Goal: Information Seeking & Learning: Check status

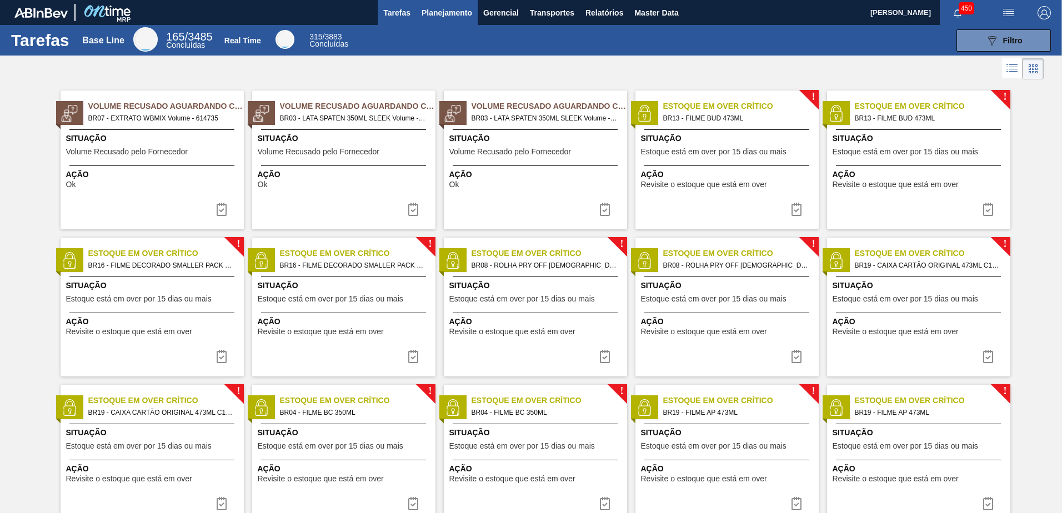
click at [447, 16] on span "Planejamento" at bounding box center [447, 12] width 51 height 13
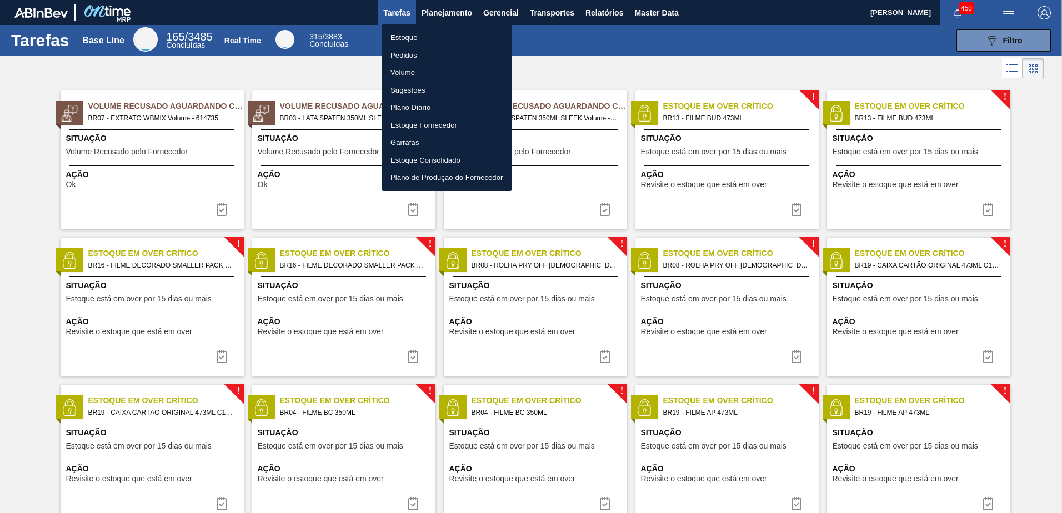
click at [442, 36] on li "Estoque" at bounding box center [447, 38] width 131 height 18
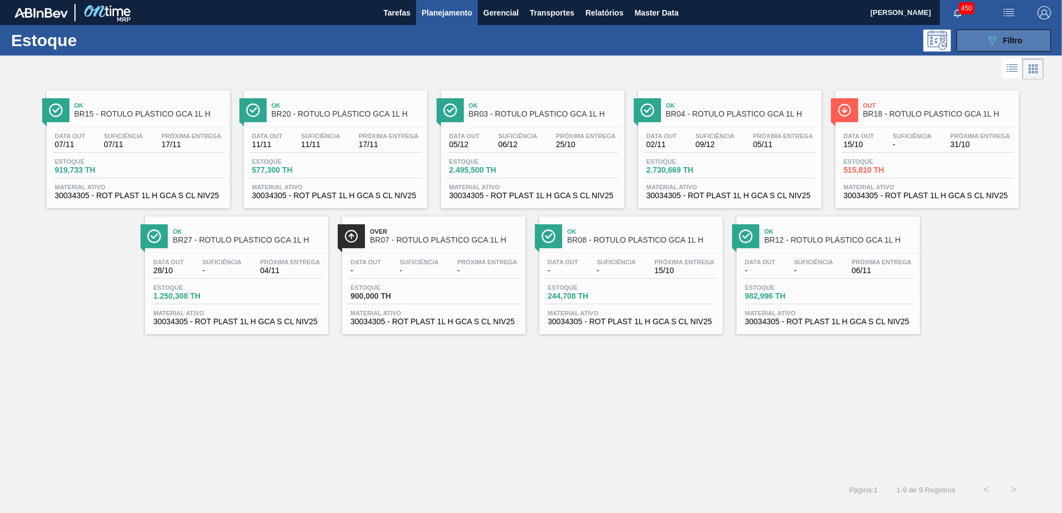
click at [1012, 46] on div "089F7B8B-B2A5-4AFE-B5C0-19BA573D28AC Filtro" at bounding box center [1003, 40] width 37 height 13
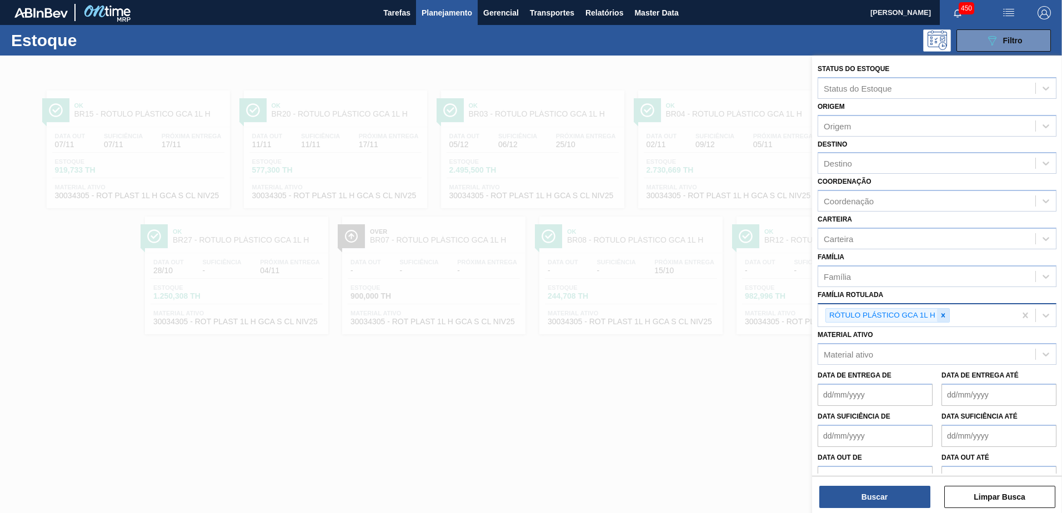
click at [949, 314] on div at bounding box center [943, 316] width 12 height 14
click at [873, 314] on div "Família Rotulada" at bounding box center [855, 313] width 63 height 9
paste Rotulada "PREFORMA 28,7G CRISTAL"
type Rotulada "PREFORMA 28,7G CRISTAL"
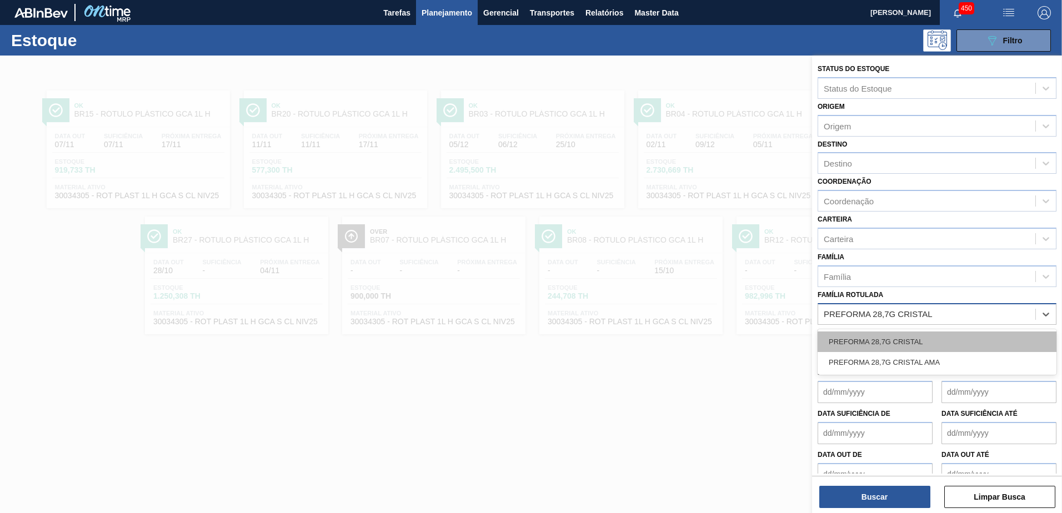
click at [931, 339] on div "PREFORMA 28,7G CRISTAL" at bounding box center [936, 342] width 239 height 21
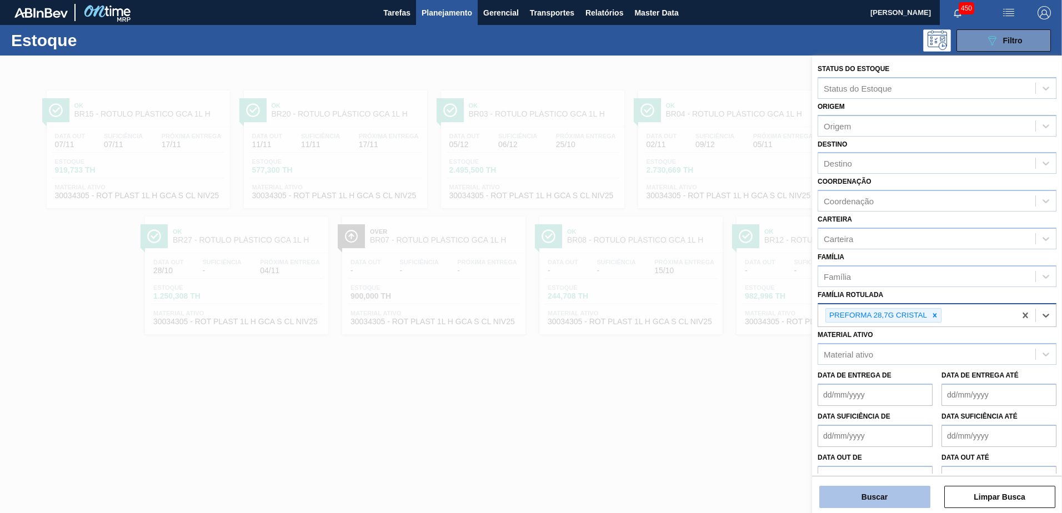
click at [889, 499] on button "Buscar" at bounding box center [874, 497] width 111 height 22
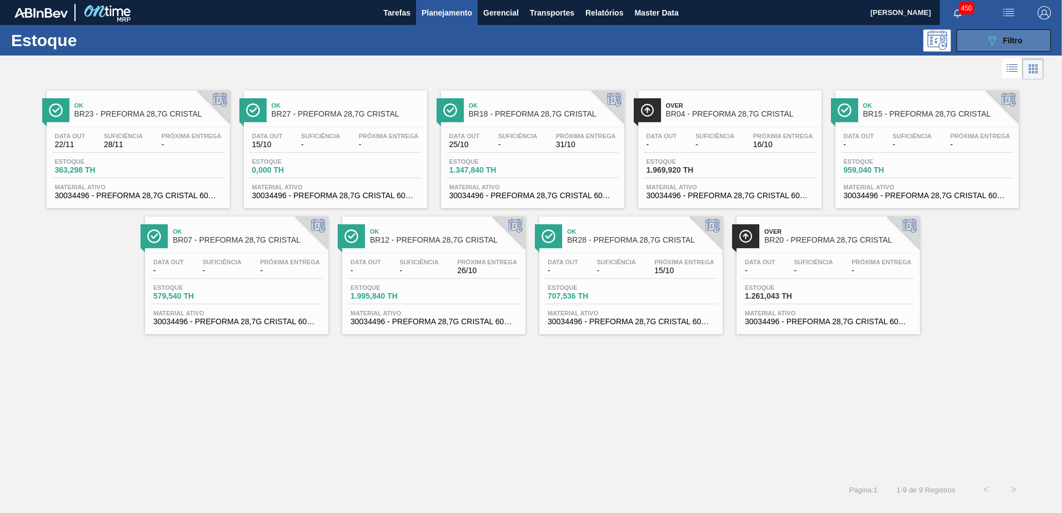
drag, startPoint x: 997, startPoint y: 43, endPoint x: 989, endPoint y: 70, distance: 28.5
click at [997, 42] on icon "089F7B8B-B2A5-4AFE-B5C0-19BA573D28AC" at bounding box center [991, 40] width 13 height 13
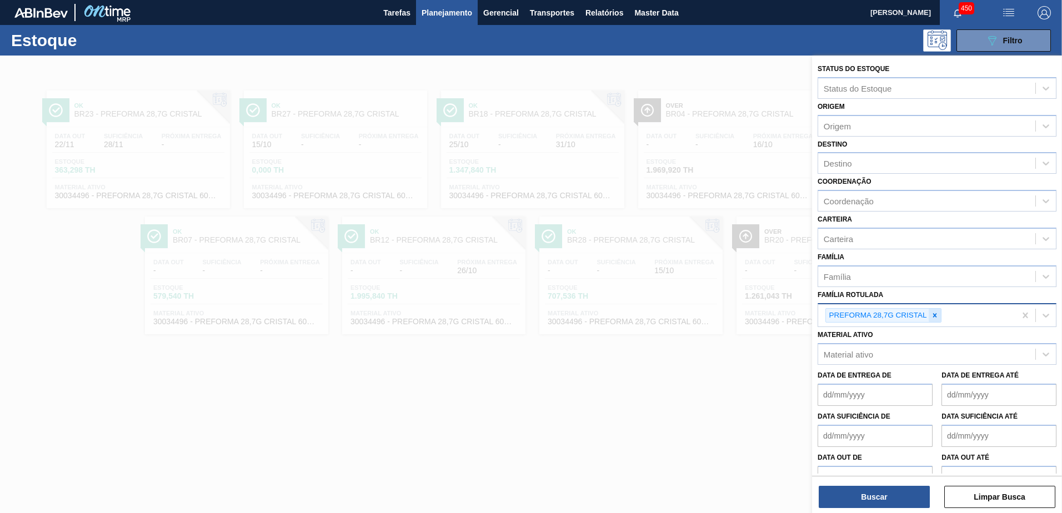
click at [940, 314] on div at bounding box center [935, 316] width 12 height 14
paste Rotulada "RÓTULO PLÁSTICO 2L SUKITA SUFRAMA AH"
type Rotulada "RÓTULO PLÁSTICO 2L SUKITA SUFRAMA AH"
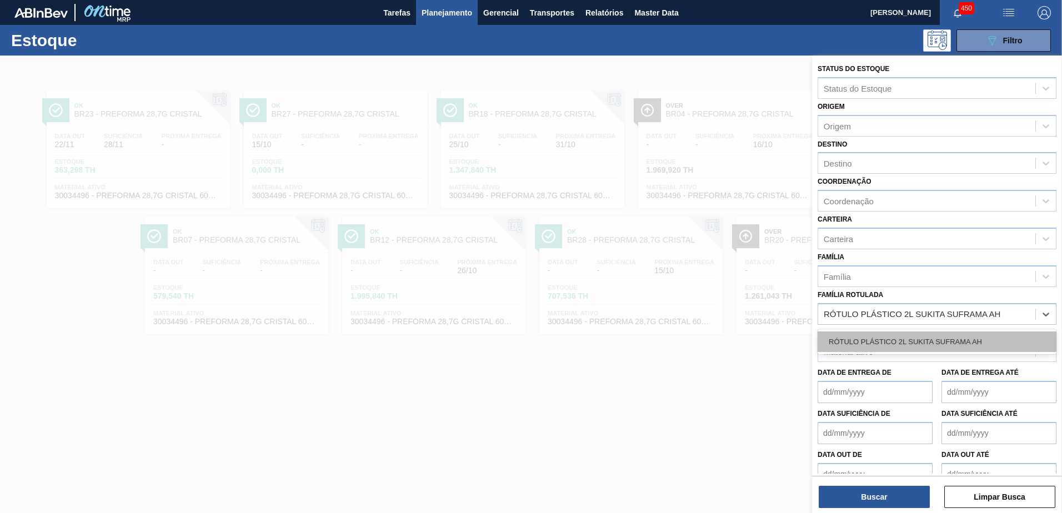
click at [910, 335] on div "RÓTULO PLÁSTICO 2L SUKITA SUFRAMA AH" at bounding box center [936, 342] width 239 height 21
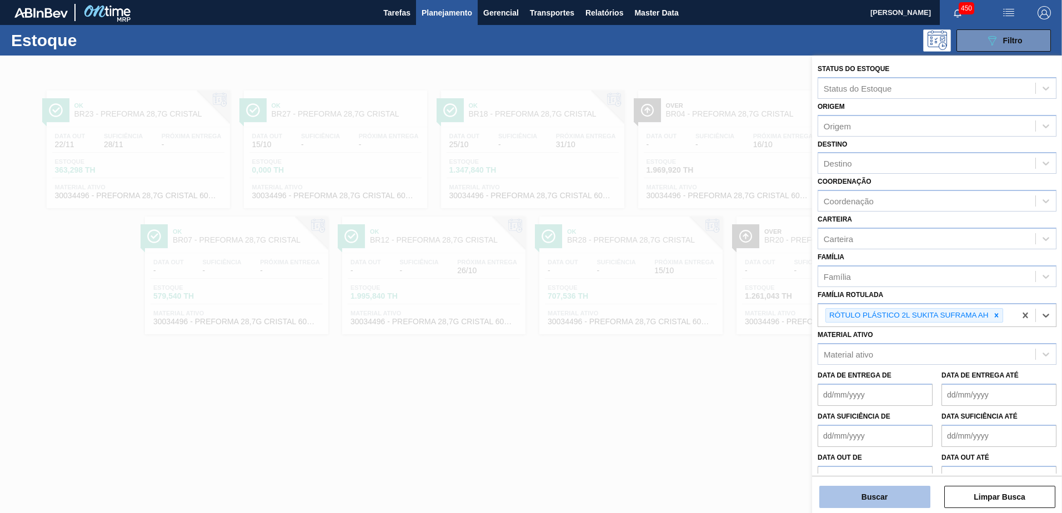
click at [894, 486] on button "Buscar" at bounding box center [874, 497] width 111 height 22
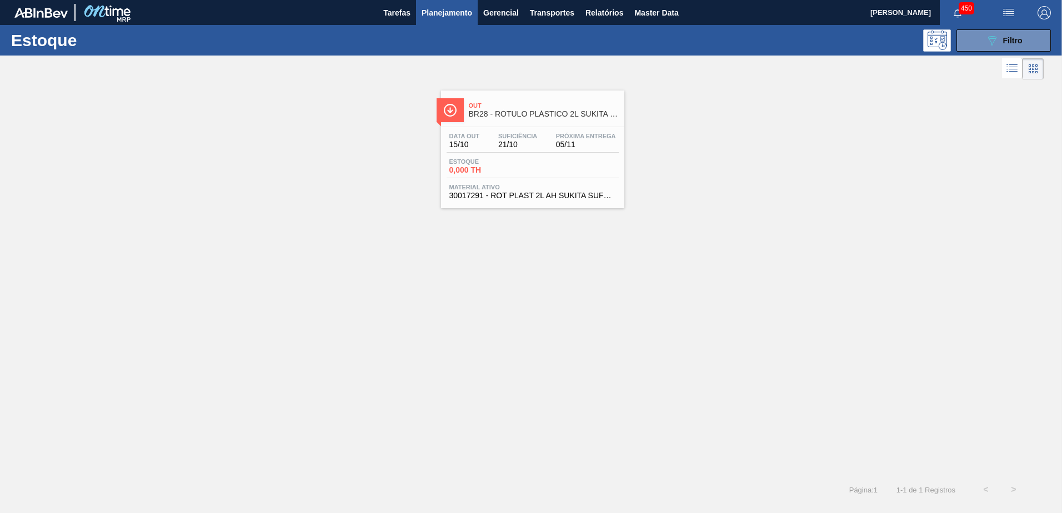
drag, startPoint x: 988, startPoint y: 37, endPoint x: 975, endPoint y: 77, distance: 41.4
click at [988, 36] on icon "089F7B8B-B2A5-4AFE-B5C0-19BA573D28AC" at bounding box center [991, 40] width 13 height 13
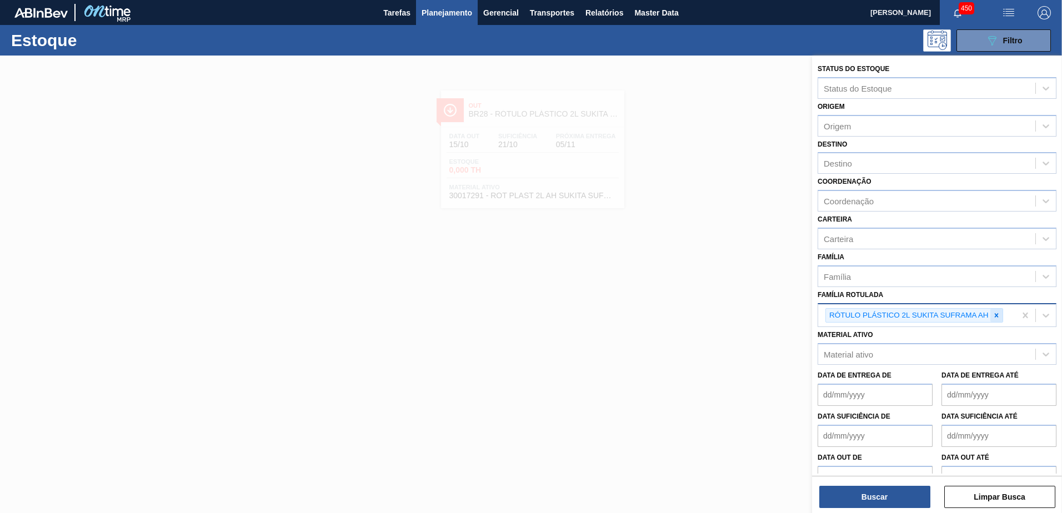
click at [997, 314] on icon at bounding box center [996, 315] width 4 height 4
paste Rotulada "KIT PC TWIST"
type Rotulada "KIT PC TWIST"
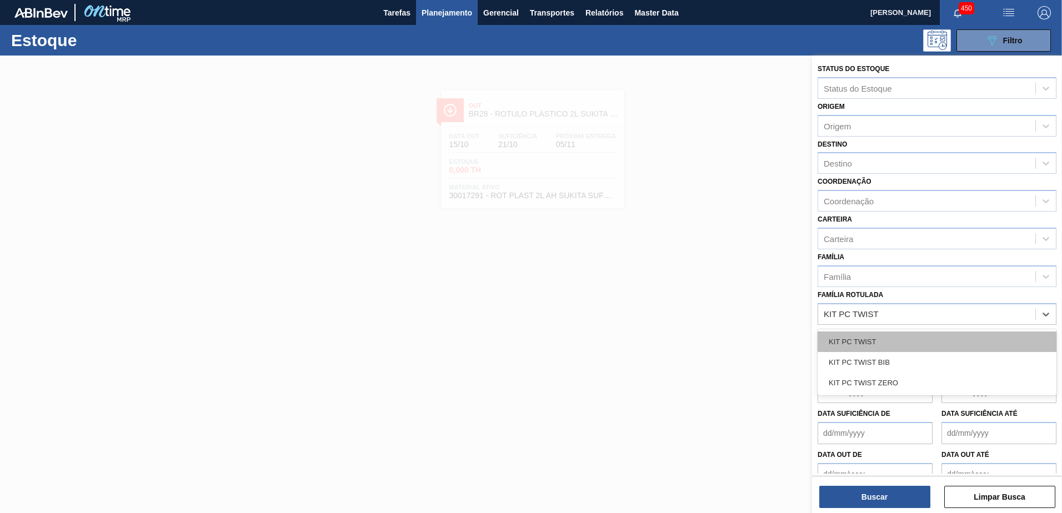
click at [878, 339] on div "KIT PC TWIST" at bounding box center [936, 342] width 239 height 21
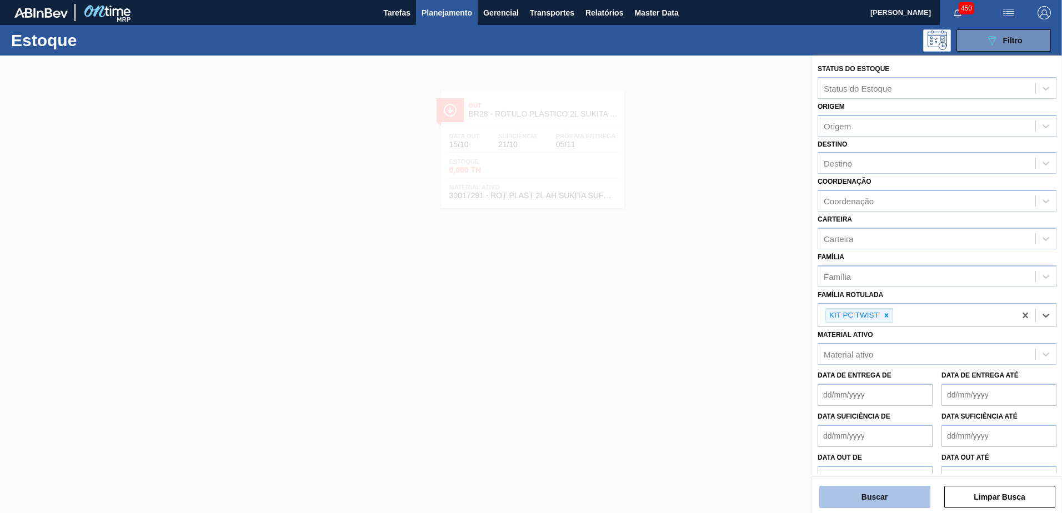
click at [879, 500] on button "Buscar" at bounding box center [874, 497] width 111 height 22
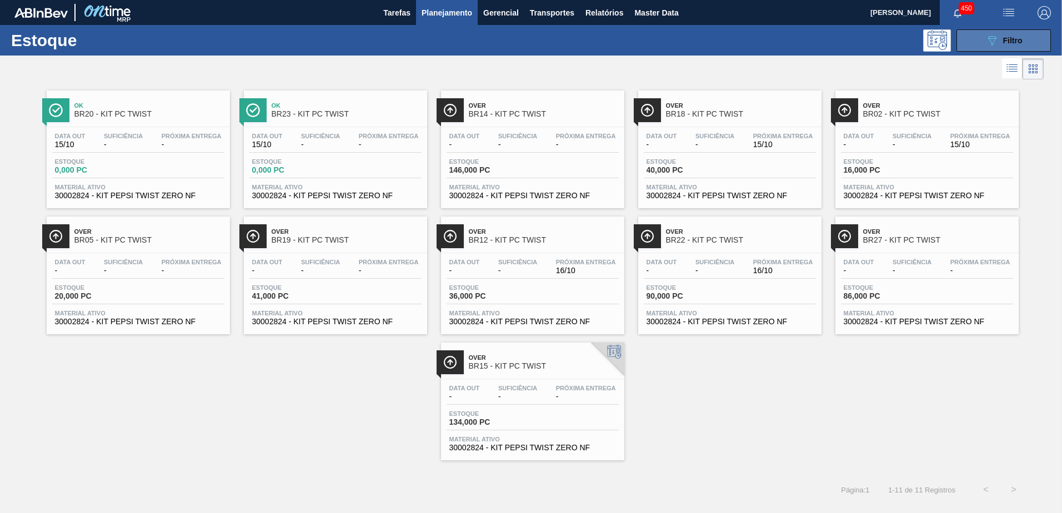
click at [997, 36] on icon "089F7B8B-B2A5-4AFE-B5C0-19BA573D28AC" at bounding box center [991, 40] width 13 height 13
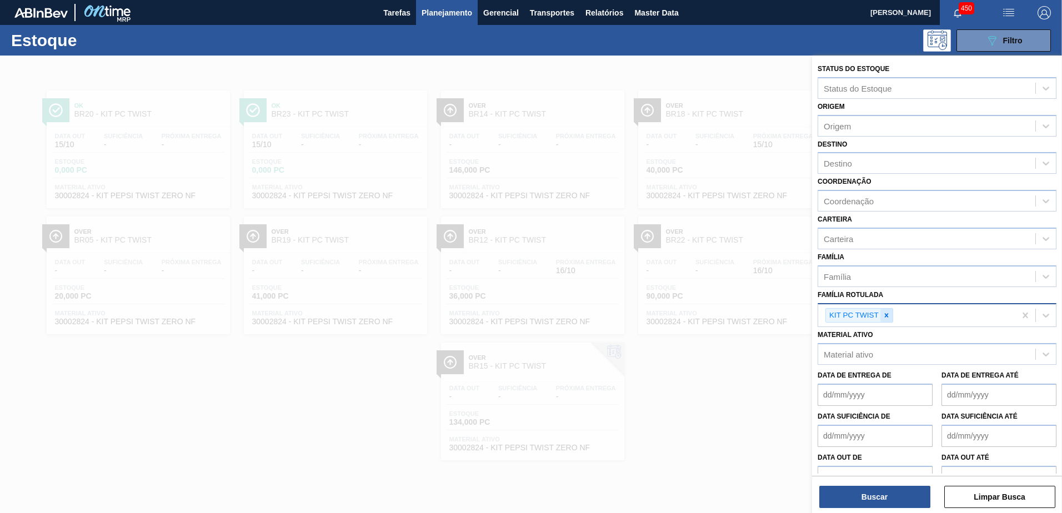
click at [888, 315] on icon at bounding box center [886, 316] width 8 height 8
click at [867, 310] on div "Família Rotulada" at bounding box center [855, 313] width 63 height 9
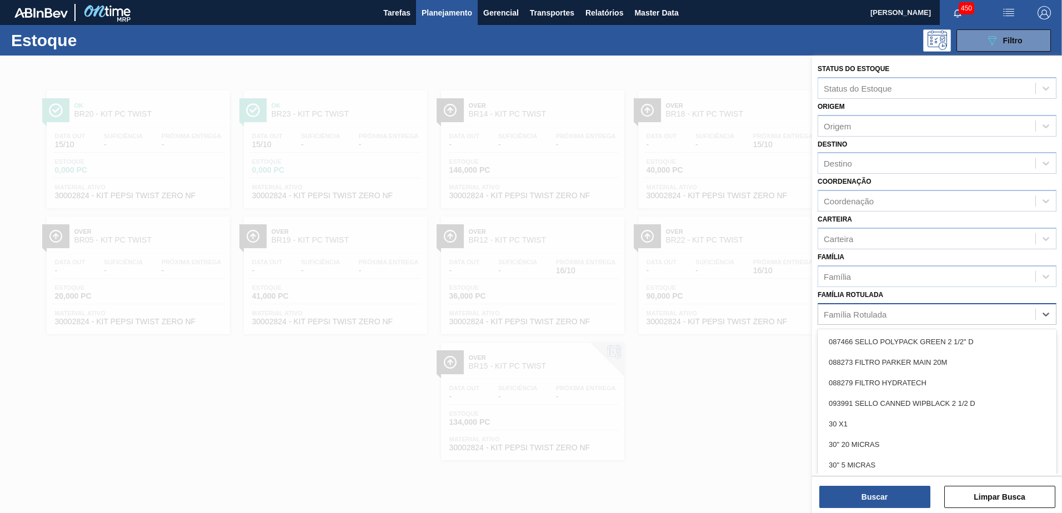
paste Rotulada "RÓTULO PLÁSTICO GCA ZERO 2L H"
type Rotulada "RÓTULO PLÁSTICO GCA ZERO 2L H"
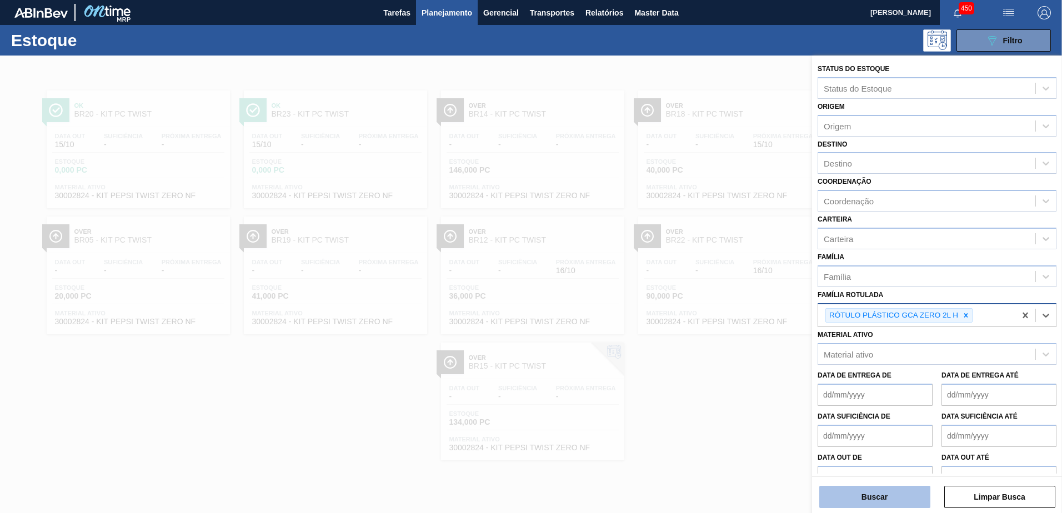
click at [880, 493] on button "Buscar" at bounding box center [874, 497] width 111 height 22
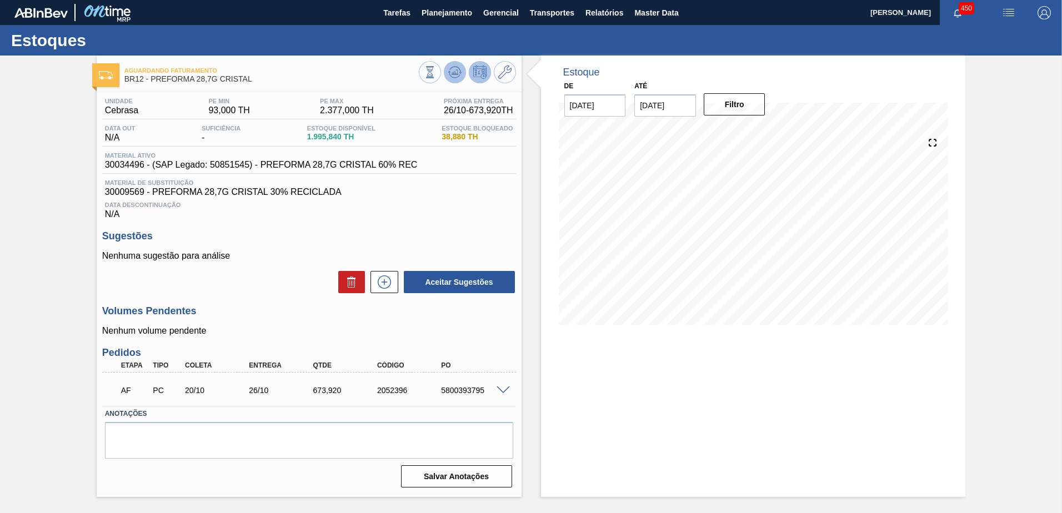
click at [458, 71] on icon at bounding box center [454, 72] width 13 height 13
